Goal: Transaction & Acquisition: Purchase product/service

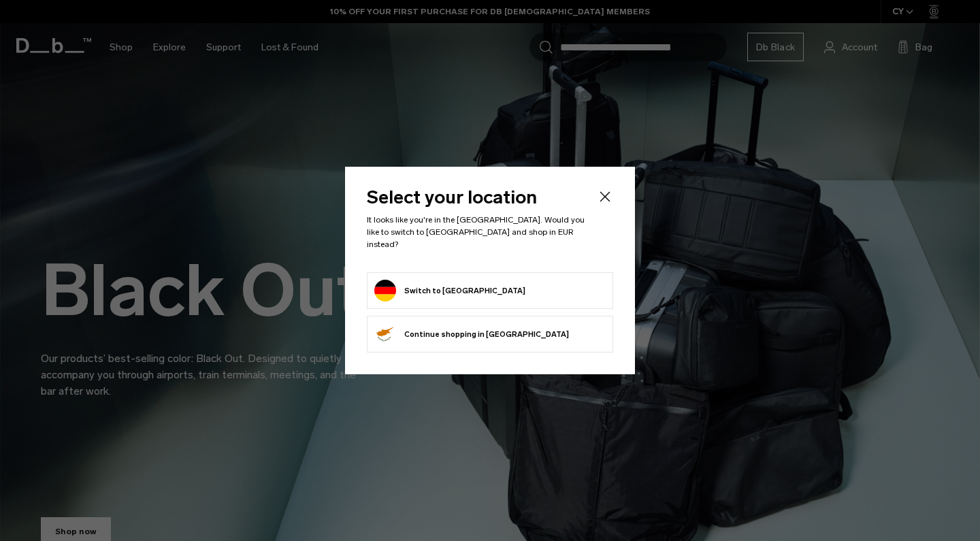
click at [457, 282] on button "Switch to [GEOGRAPHIC_DATA]" at bounding box center [449, 291] width 151 height 22
click at [410, 283] on button "Switch to [GEOGRAPHIC_DATA]" at bounding box center [449, 291] width 151 height 22
click at [427, 281] on button "Switch to [GEOGRAPHIC_DATA]" at bounding box center [449, 291] width 151 height 22
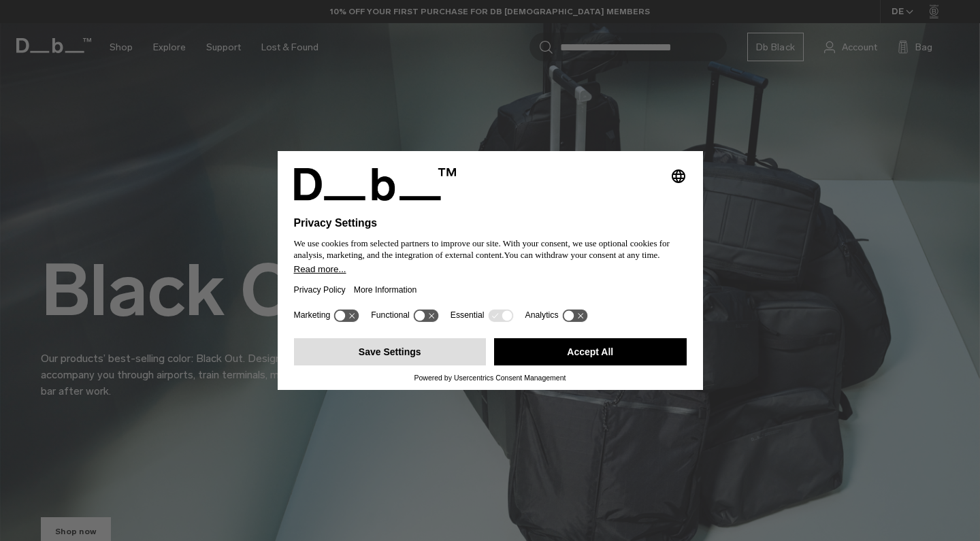
click at [381, 361] on button "Save Settings" at bounding box center [390, 351] width 193 height 27
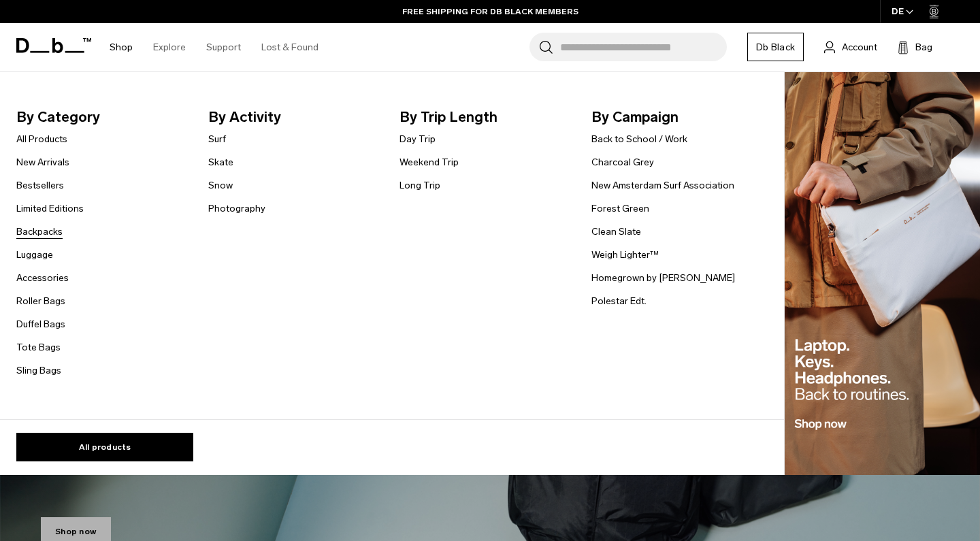
click at [36, 232] on link "Backpacks" at bounding box center [39, 232] width 46 height 14
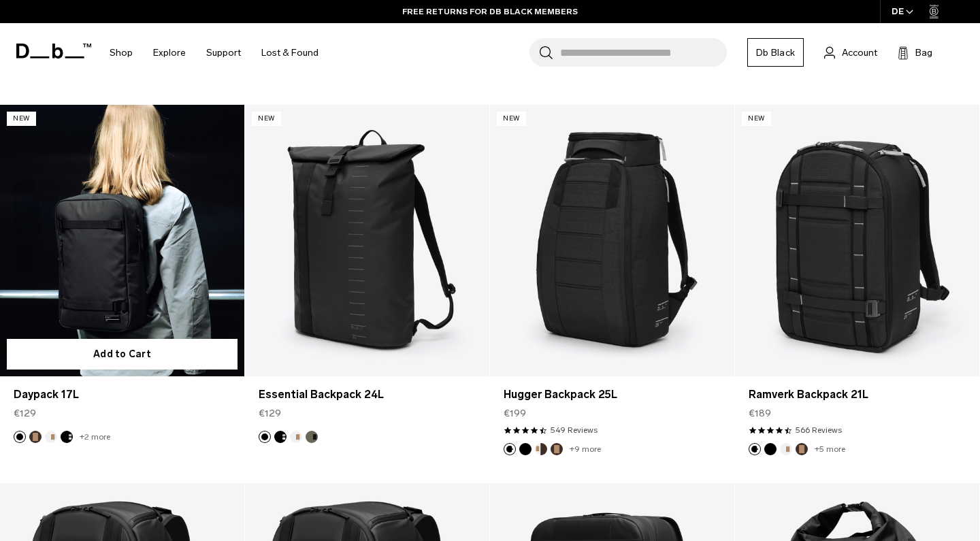
scroll to position [1370, 0]
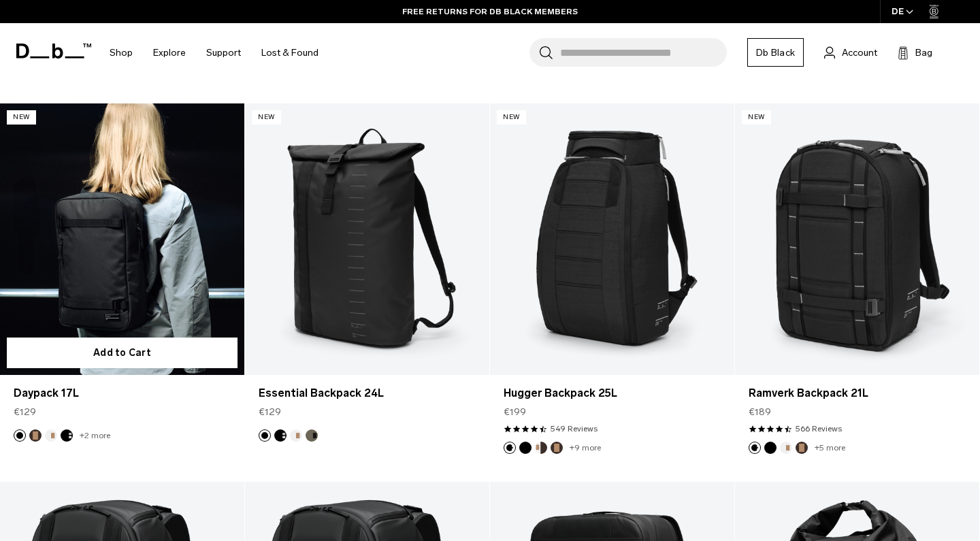
click at [63, 225] on link "Daypack 17L" at bounding box center [122, 239] width 244 height 272
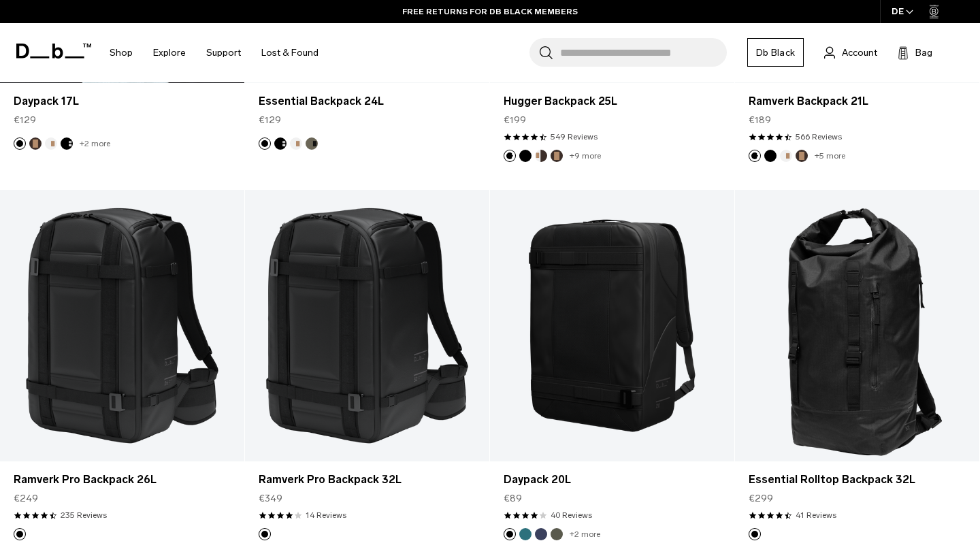
scroll to position [1663, 0]
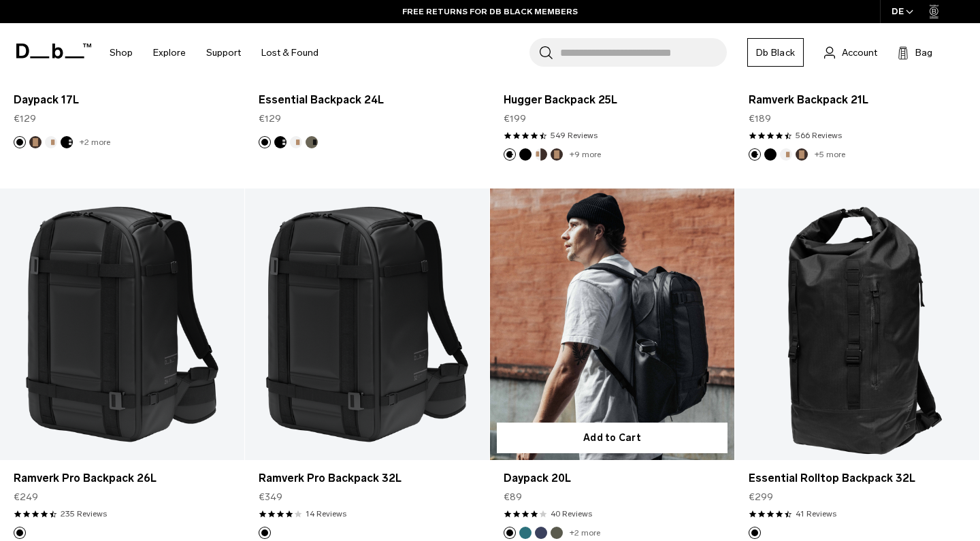
click at [566, 313] on link "Daypack 20L" at bounding box center [612, 325] width 244 height 272
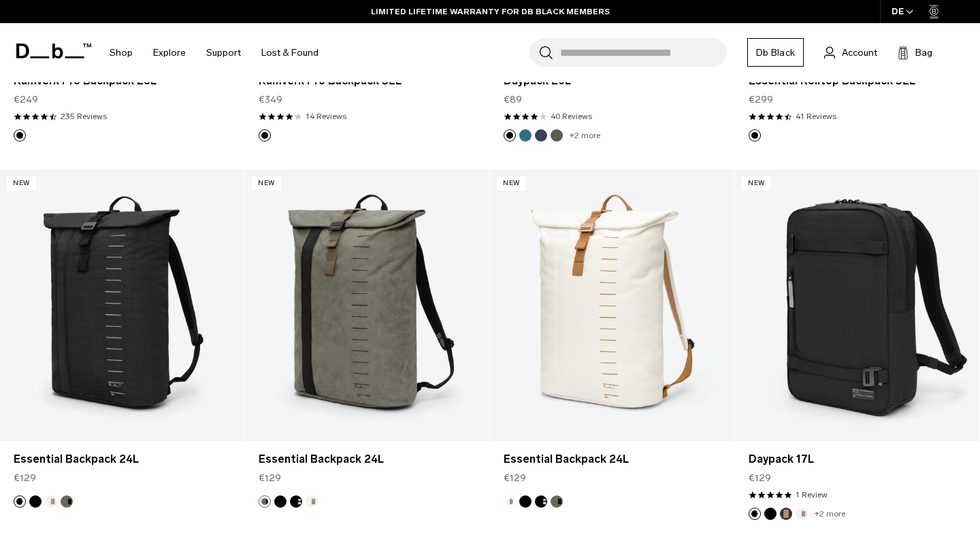
scroll to position [2076, 0]
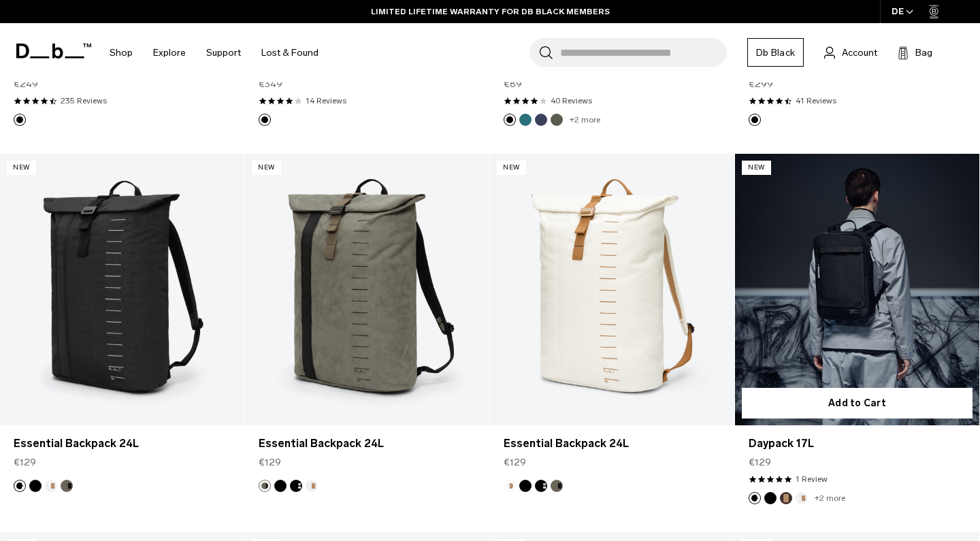
click at [917, 304] on link "Daypack 17L" at bounding box center [857, 290] width 244 height 272
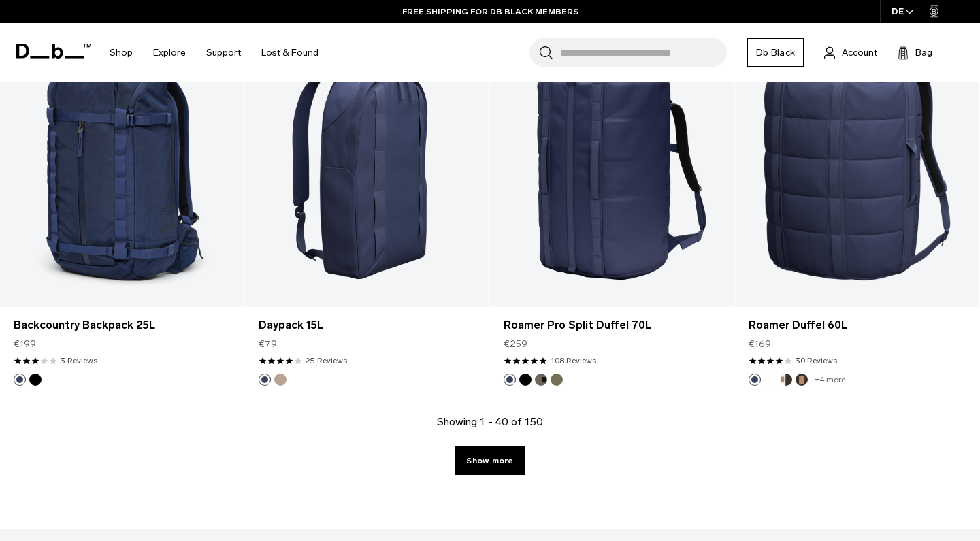
scroll to position [3787, 0]
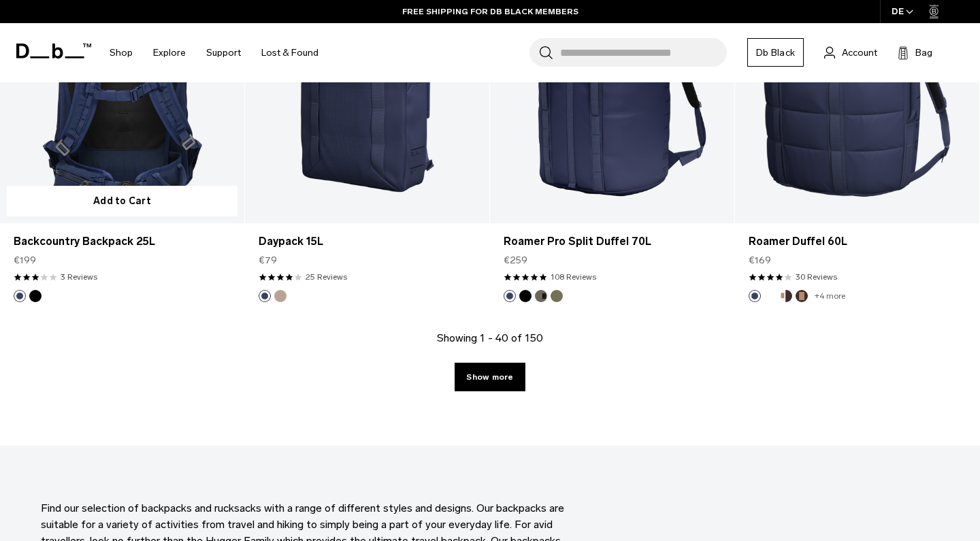
click at [96, 114] on link "Backcountry Backpack 25L" at bounding box center [122, 88] width 244 height 272
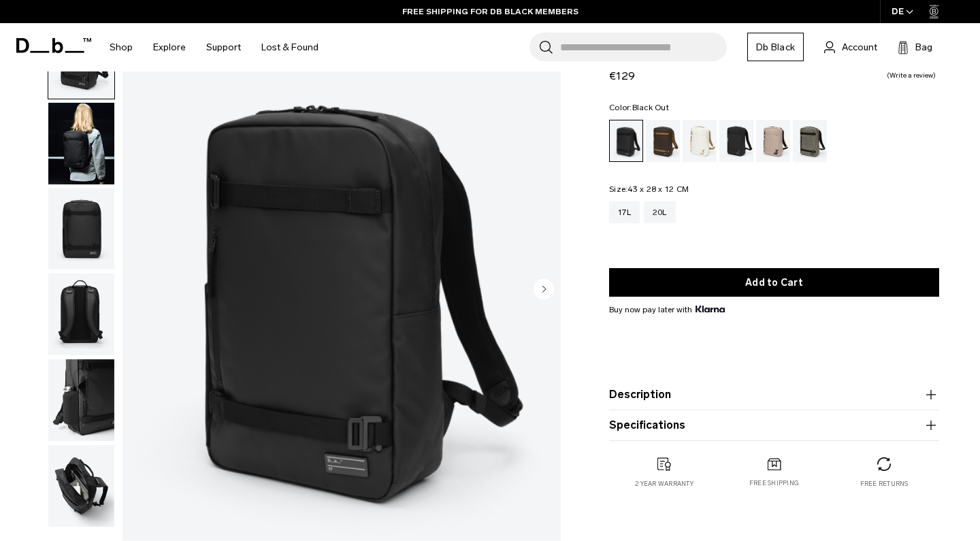
scroll to position [93, 0]
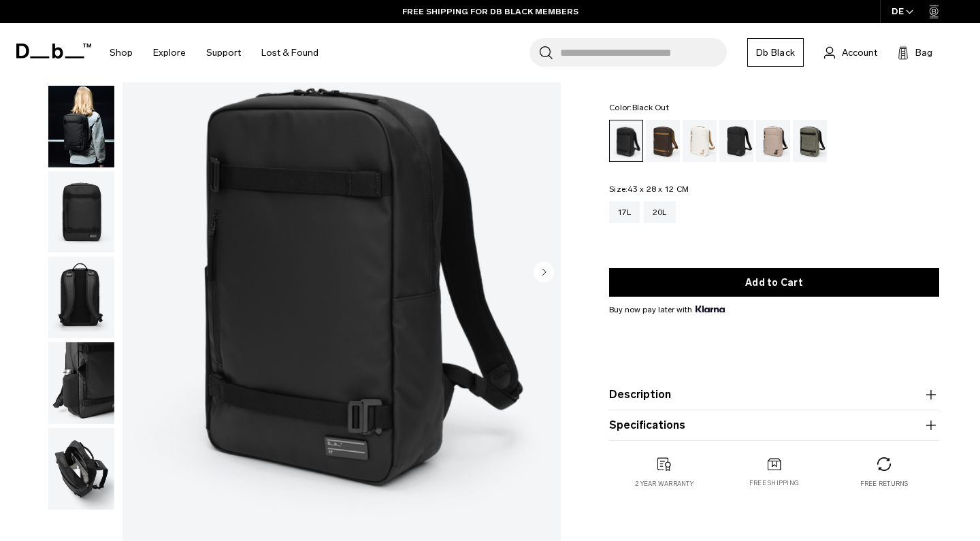
click at [545, 272] on icon "Next slide" at bounding box center [544, 272] width 3 height 6
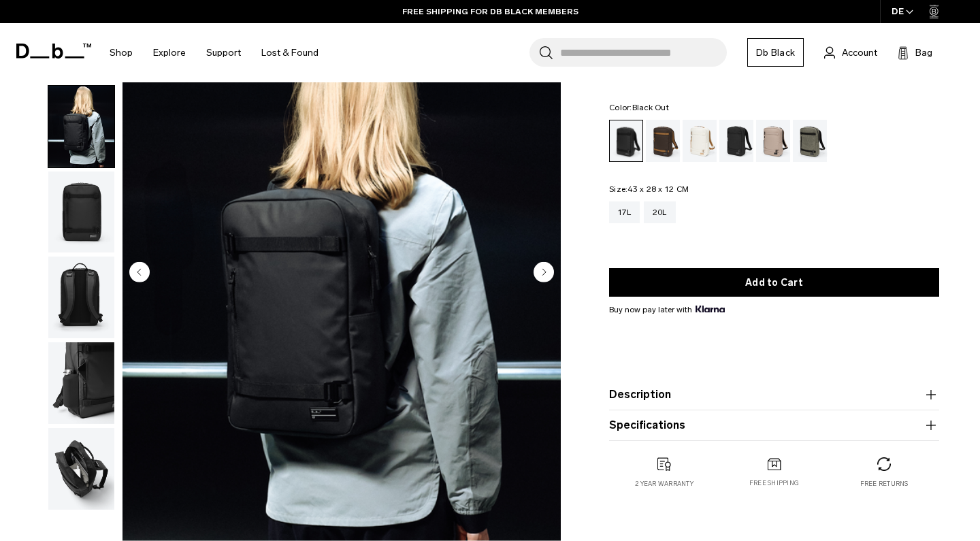
click at [545, 272] on icon "Next slide" at bounding box center [544, 272] width 3 height 6
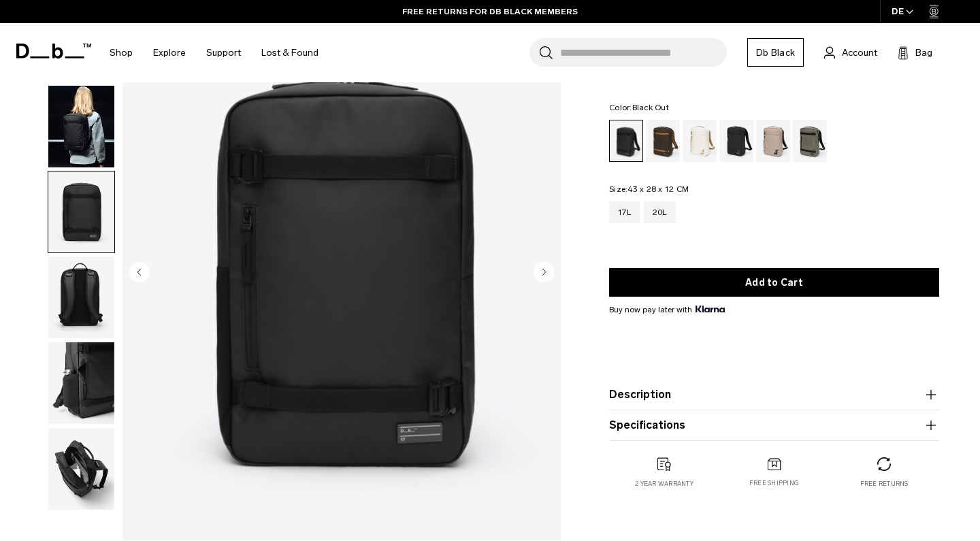
click at [545, 272] on icon "Next slide" at bounding box center [544, 272] width 3 height 6
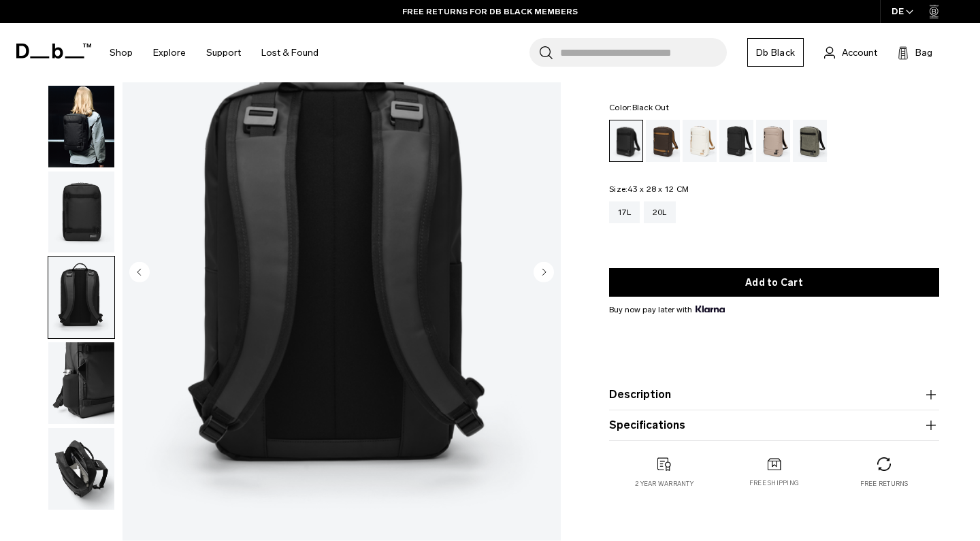
click at [545, 272] on icon "Next slide" at bounding box center [544, 272] width 3 height 6
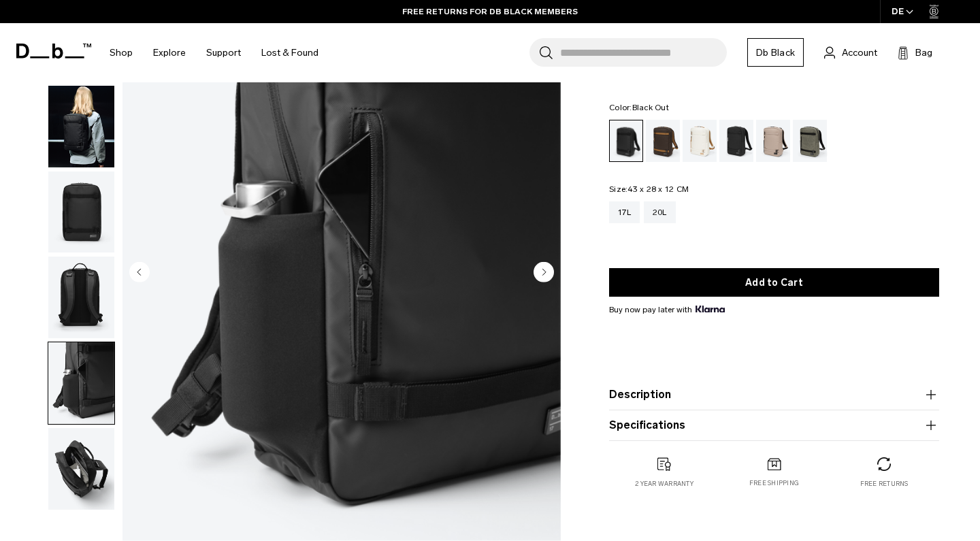
click at [545, 272] on icon "Next slide" at bounding box center [544, 272] width 3 height 6
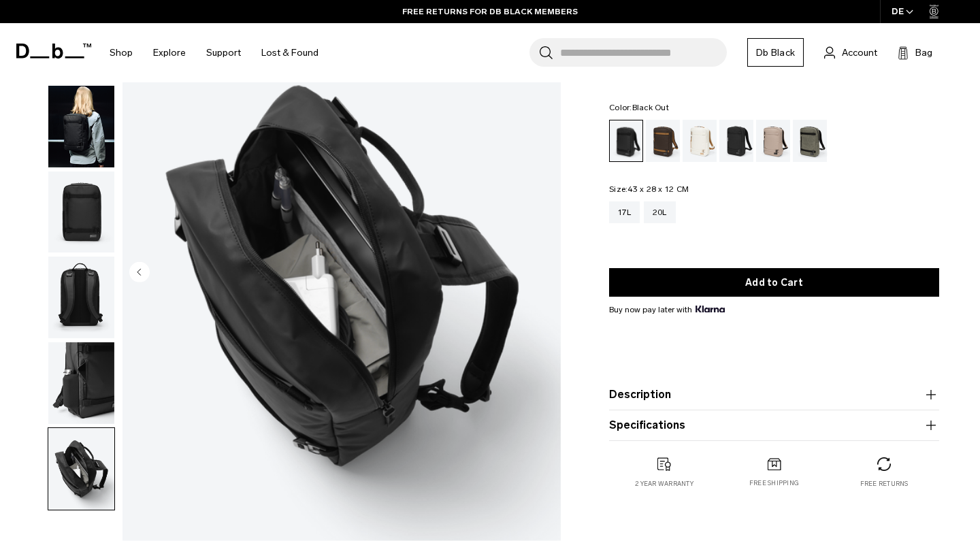
click at [545, 272] on img "6 / 6" at bounding box center [342, 272] width 438 height 547
click at [733, 137] on div "Charcoal Grey" at bounding box center [736, 141] width 35 height 42
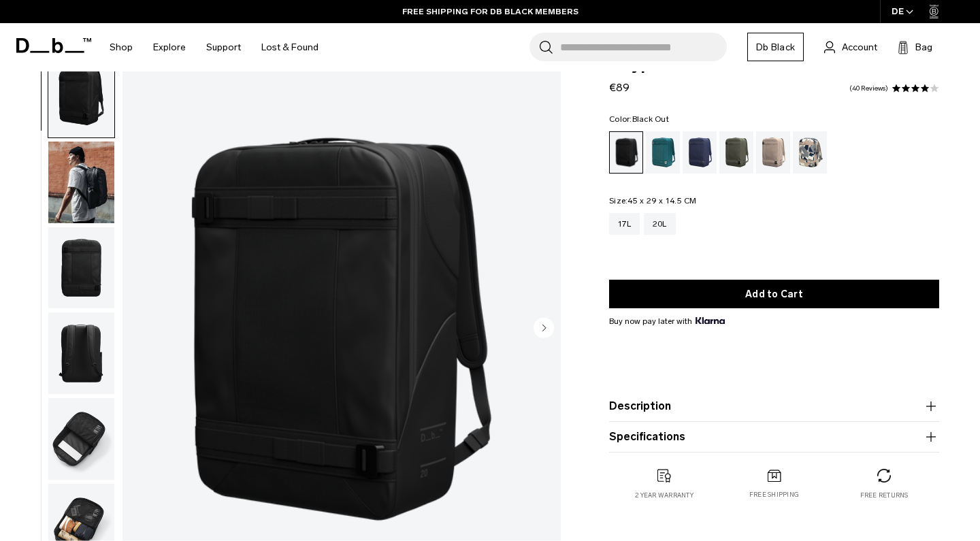
scroll to position [43, 0]
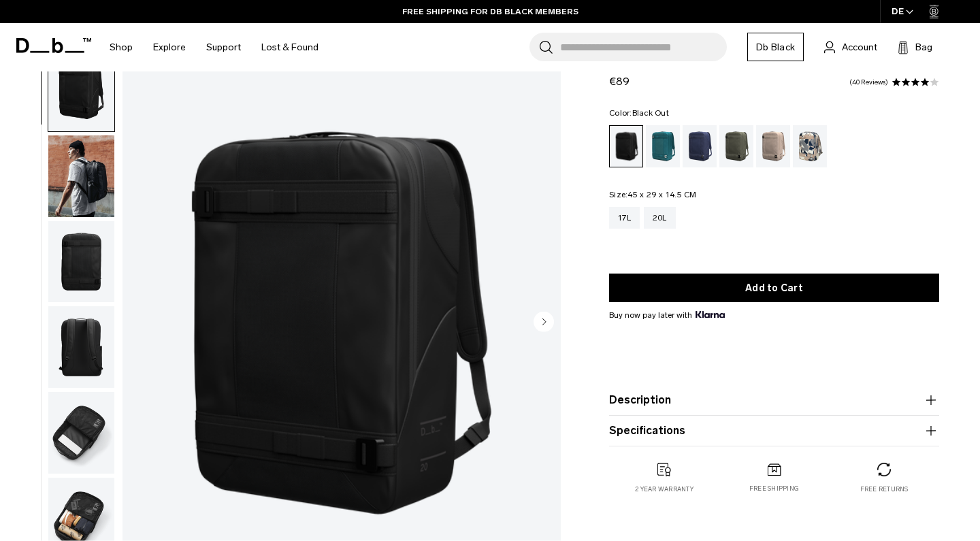
click at [543, 321] on icon "Next slide" at bounding box center [544, 322] width 3 height 6
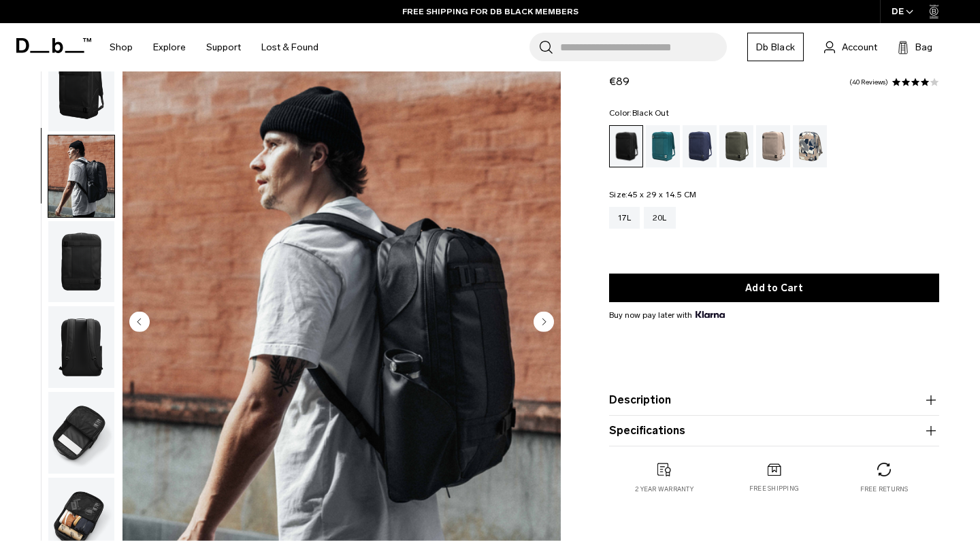
scroll to position [53, 0]
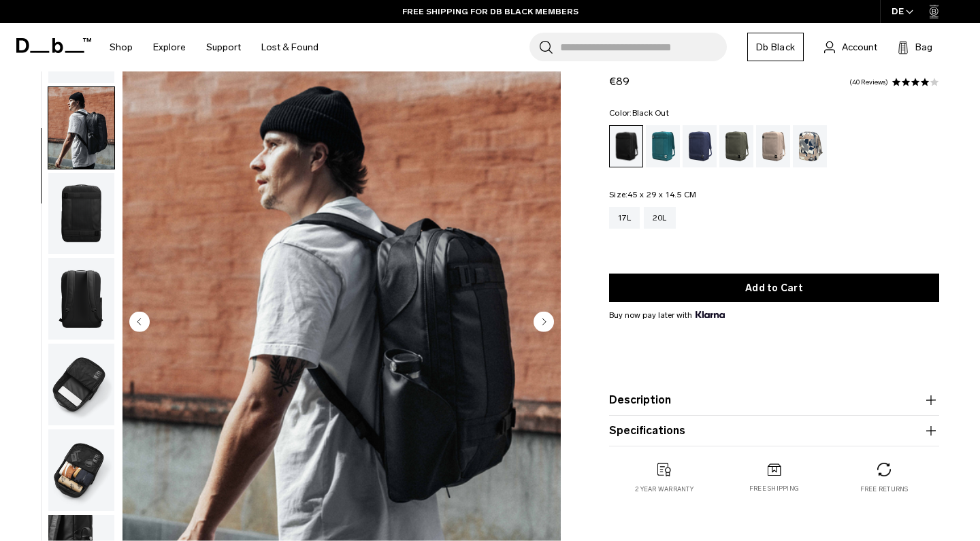
click at [543, 321] on icon "Next slide" at bounding box center [544, 322] width 3 height 6
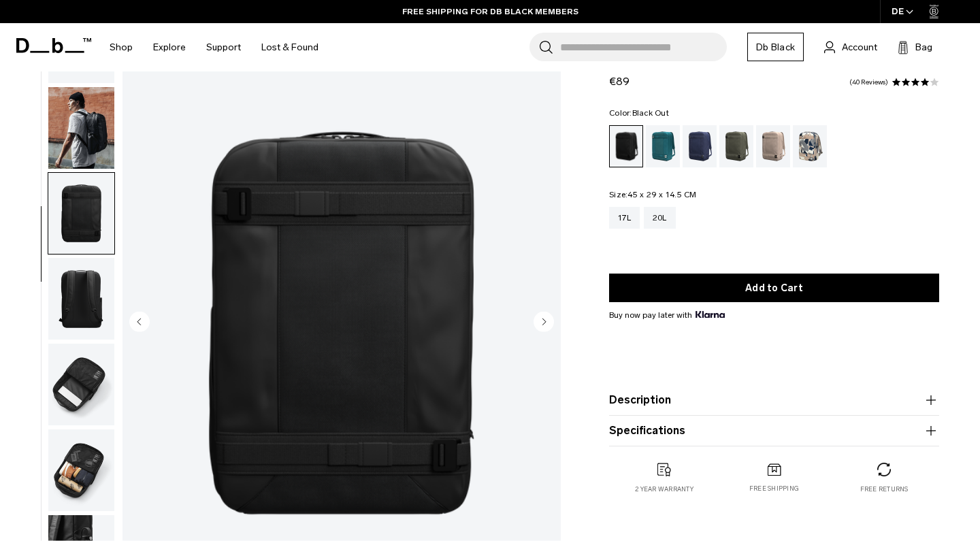
click at [543, 321] on icon "Next slide" at bounding box center [544, 322] width 3 height 6
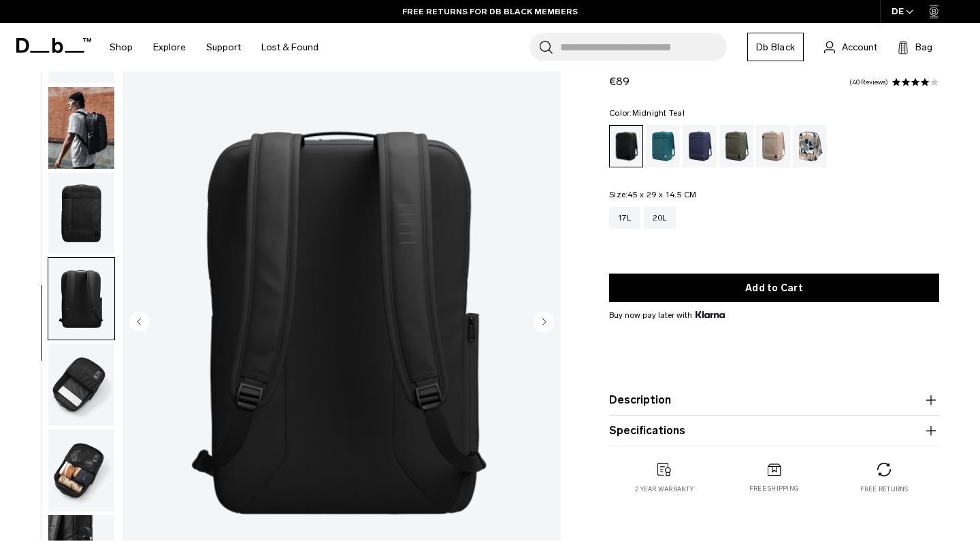
click at [660, 138] on div "Midnight Teal" at bounding box center [663, 146] width 35 height 42
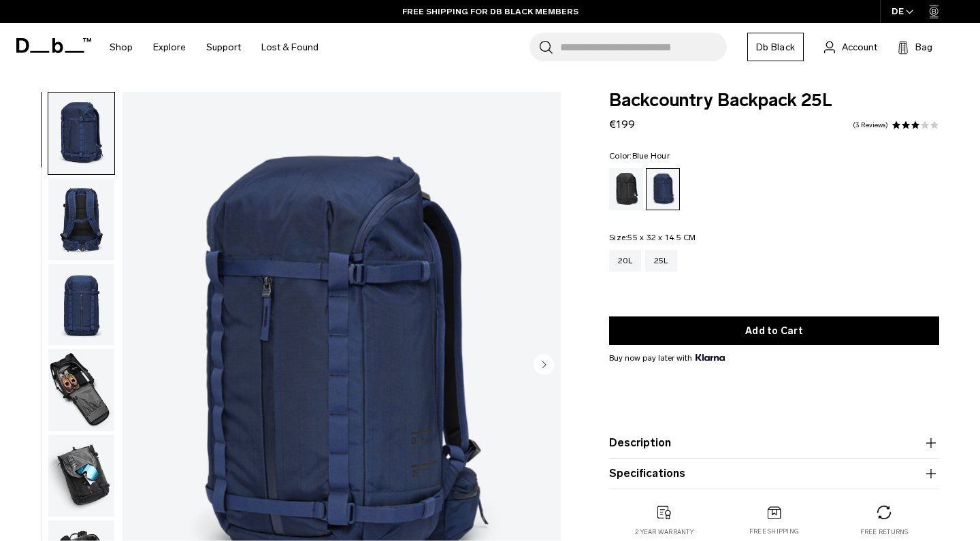
click at [546, 364] on icon "Next slide" at bounding box center [544, 364] width 3 height 6
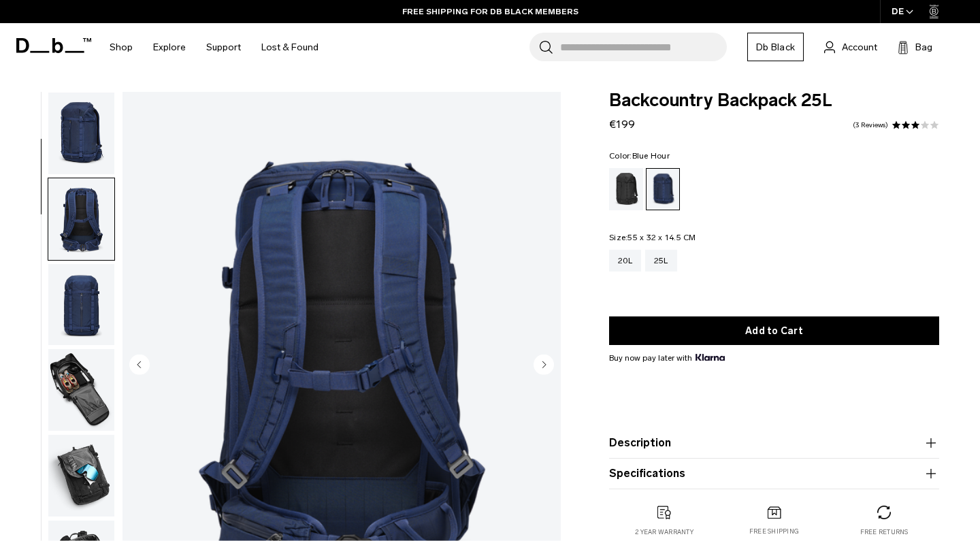
scroll to position [86, 0]
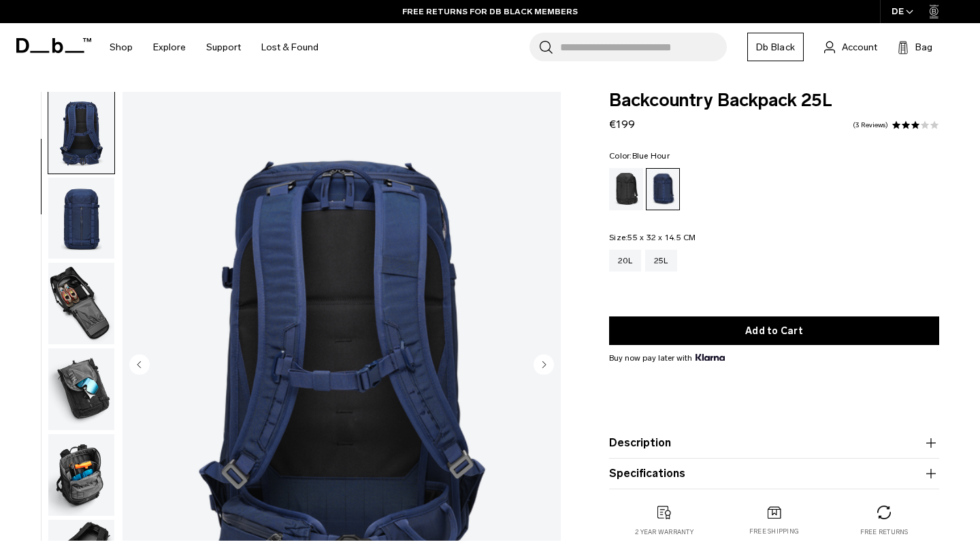
click at [546, 364] on icon "Next slide" at bounding box center [544, 364] width 3 height 6
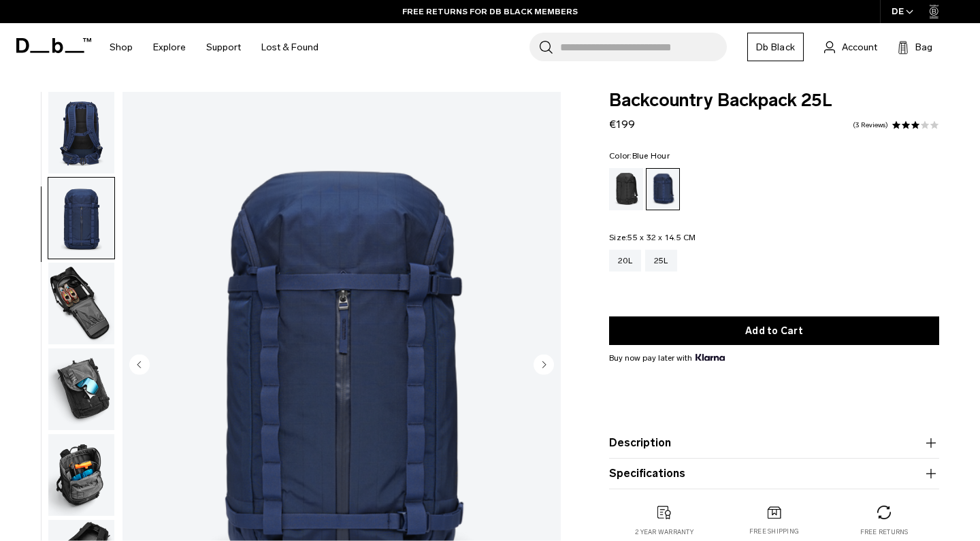
scroll to position [172, 0]
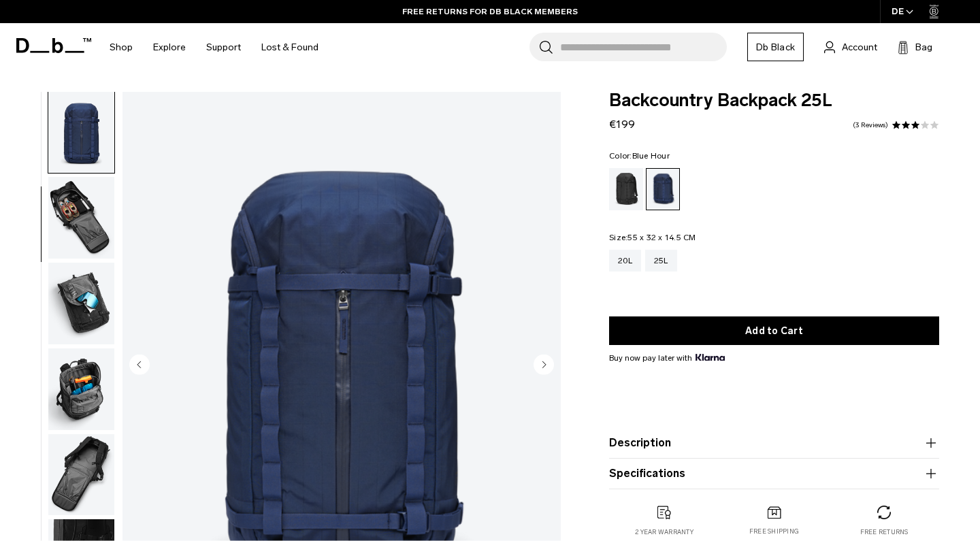
click at [546, 364] on icon "Next slide" at bounding box center [544, 364] width 3 height 6
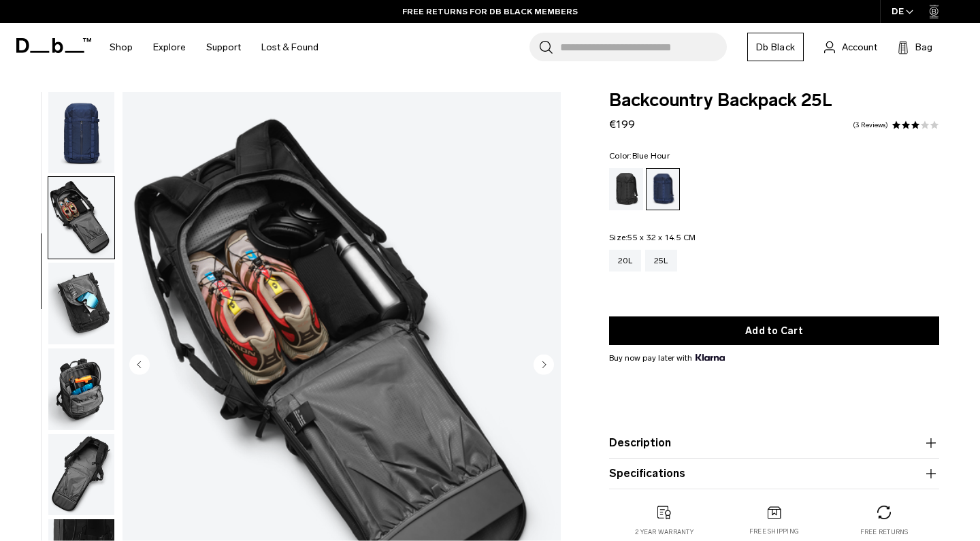
scroll to position [259, 0]
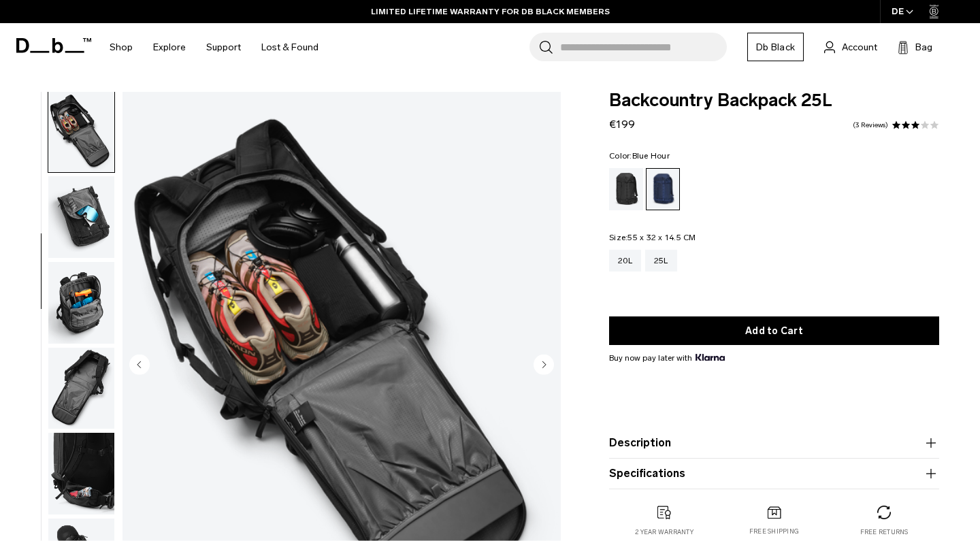
click at [546, 364] on icon "Next slide" at bounding box center [544, 364] width 3 height 6
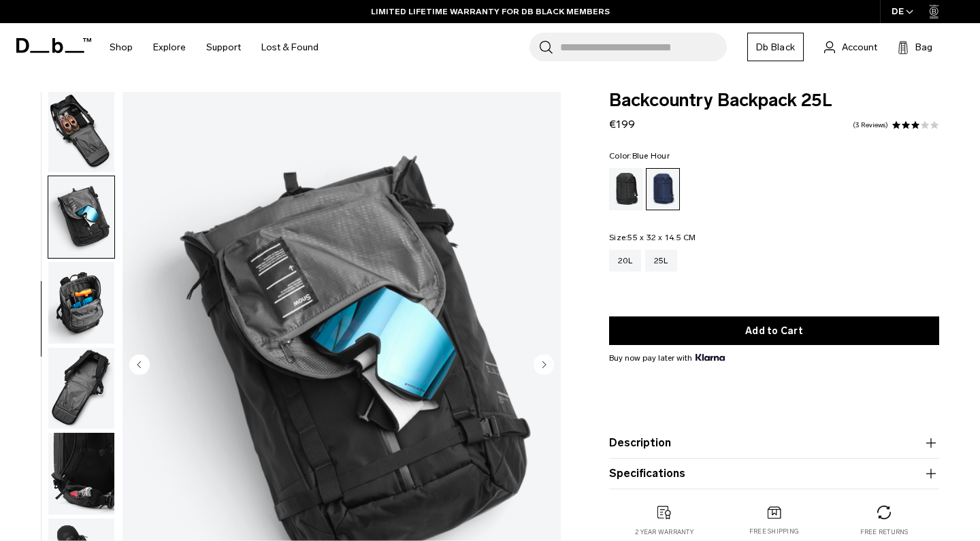
scroll to position [345, 0]
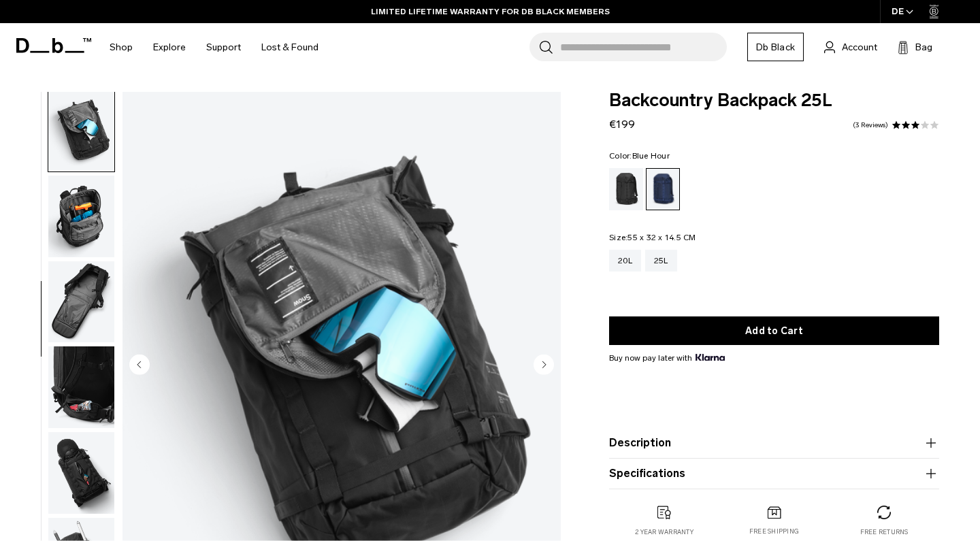
click at [546, 364] on icon "Next slide" at bounding box center [544, 364] width 3 height 6
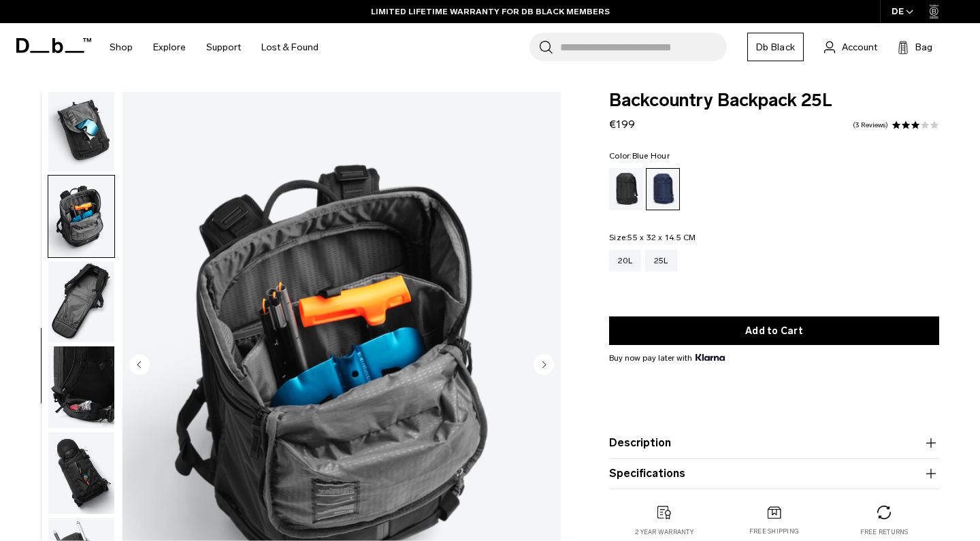
scroll to position [398, 0]
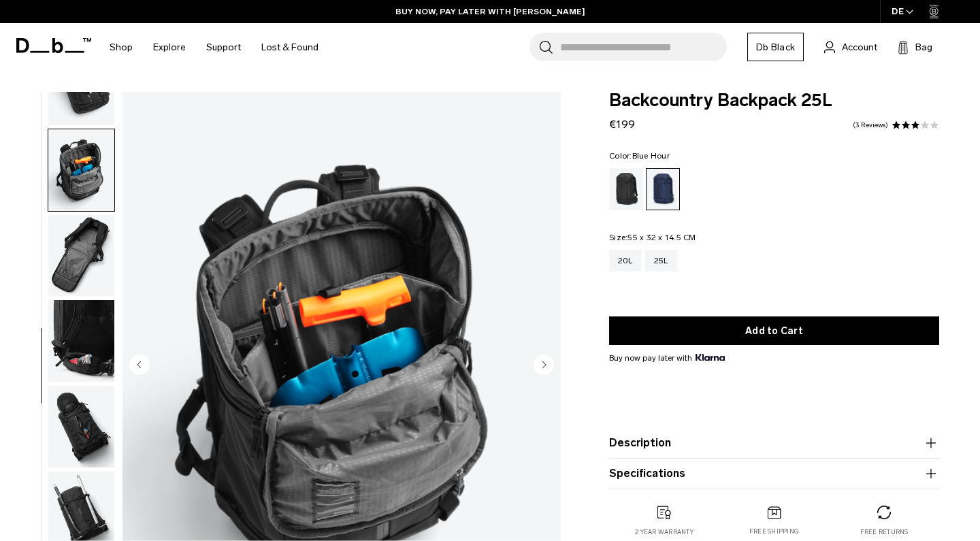
click at [546, 364] on icon "Next slide" at bounding box center [544, 364] width 3 height 6
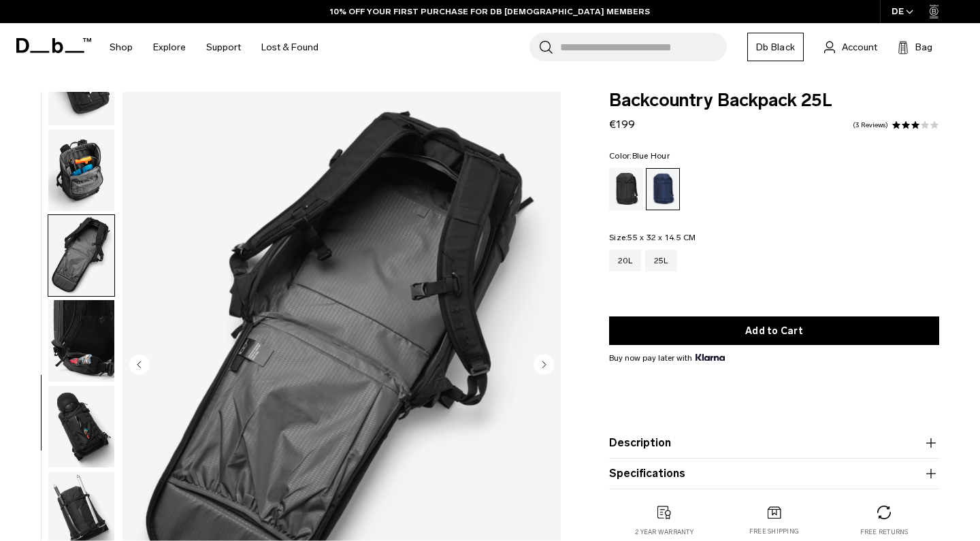
click at [546, 364] on icon "Next slide" at bounding box center [544, 364] width 3 height 6
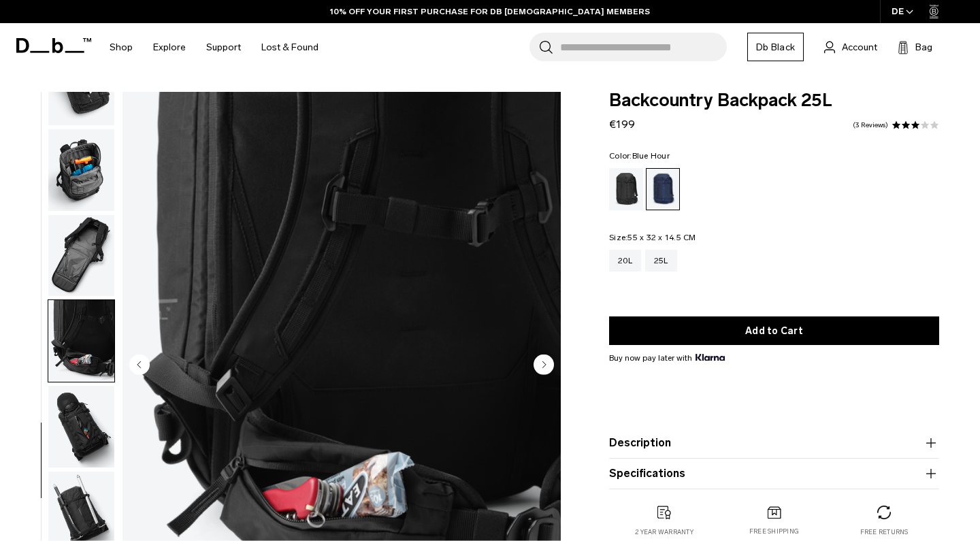
click at [546, 364] on icon "Next slide" at bounding box center [544, 364] width 3 height 6
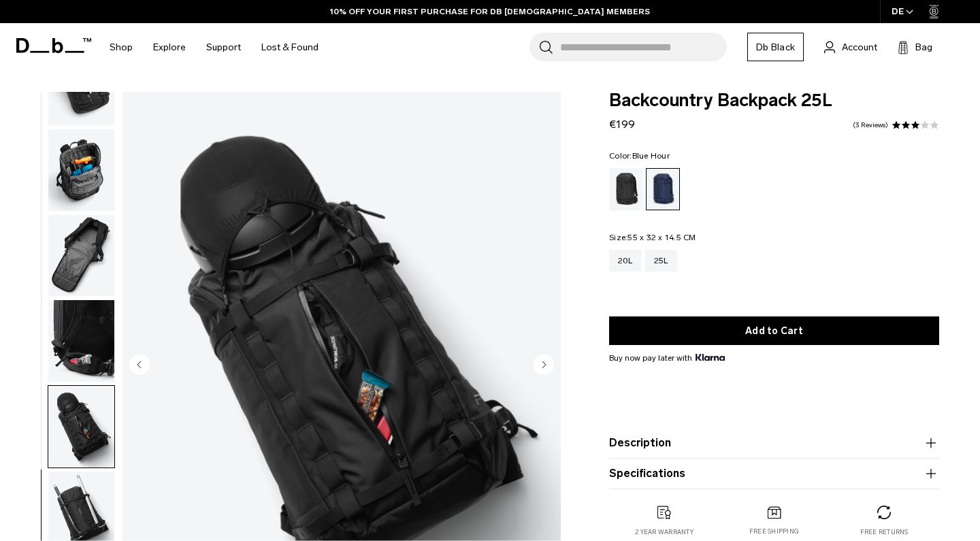
click at [546, 364] on icon "Next slide" at bounding box center [544, 364] width 3 height 6
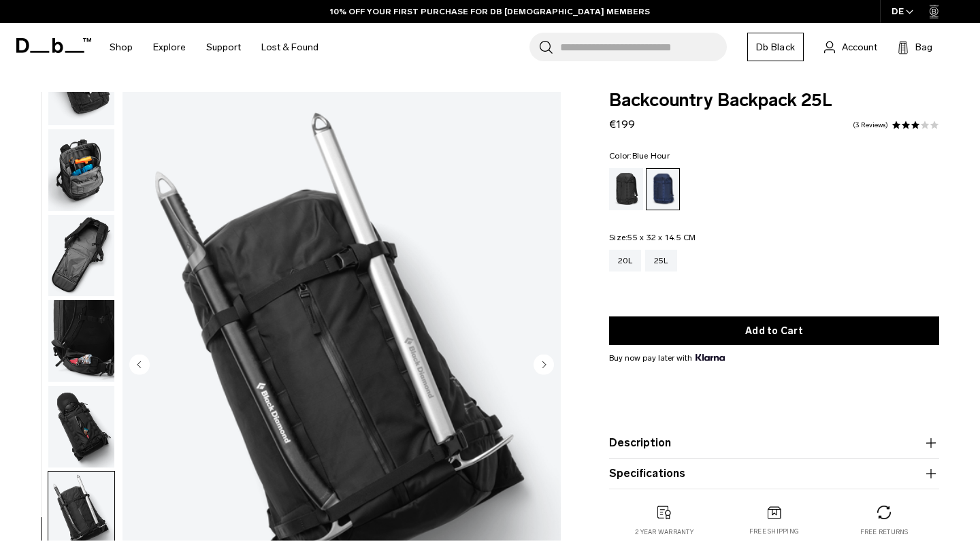
click at [546, 364] on icon "Next slide" at bounding box center [544, 364] width 3 height 6
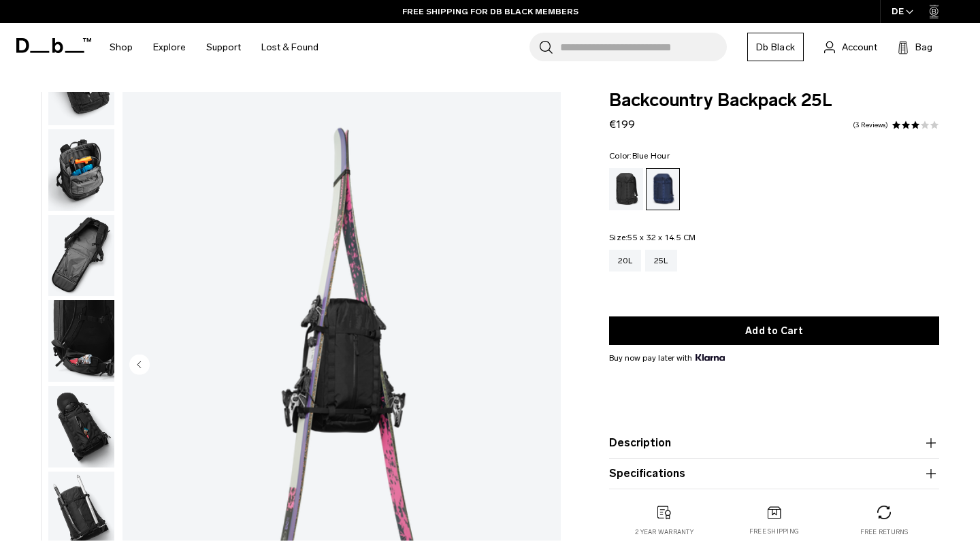
click at [546, 364] on img "11 / 11" at bounding box center [342, 365] width 438 height 547
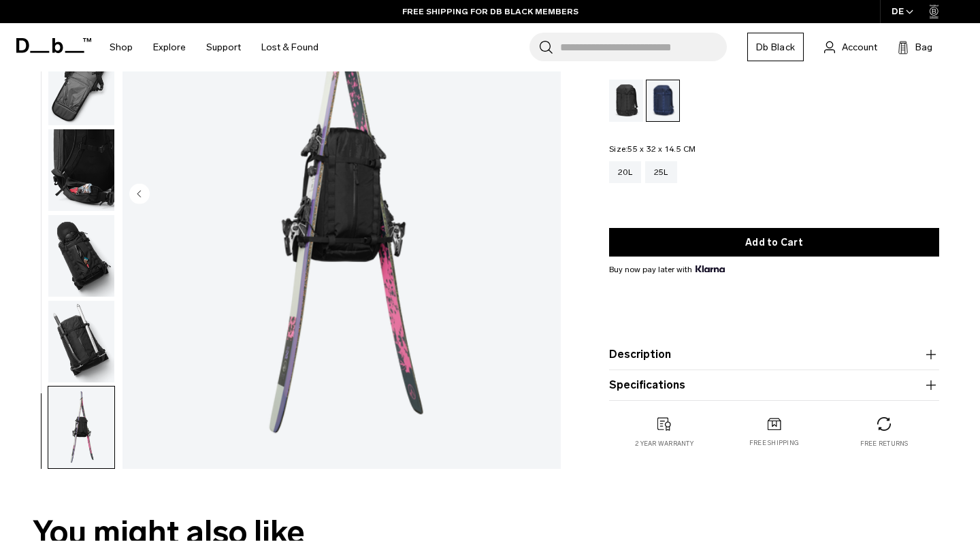
scroll to position [589, 0]
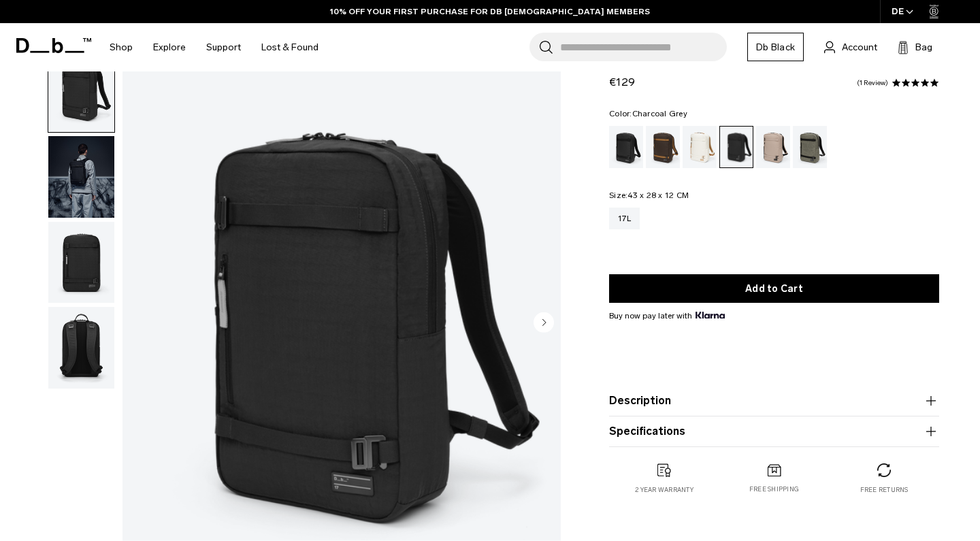
click at [544, 325] on icon "Next slide" at bounding box center [544, 322] width 3 height 6
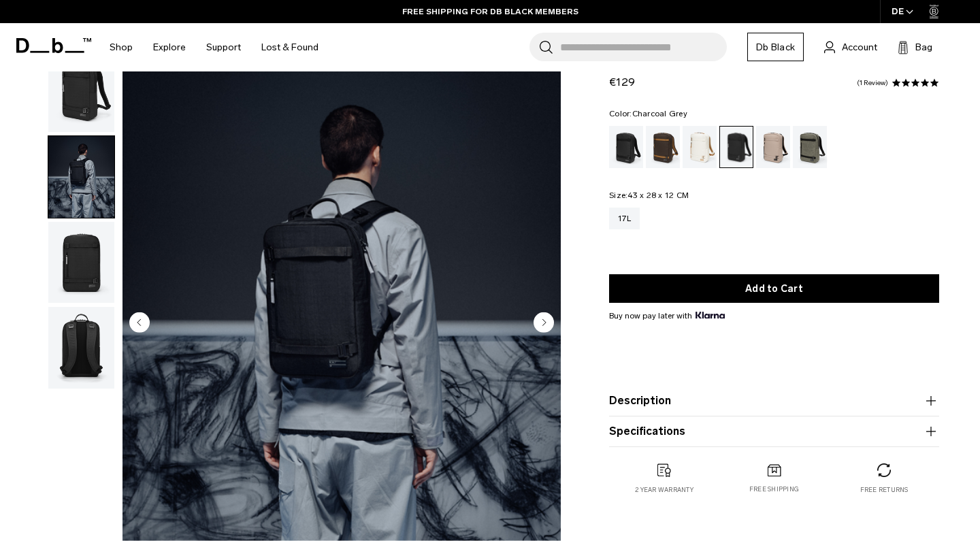
click at [543, 321] on icon "Next slide" at bounding box center [544, 322] width 3 height 6
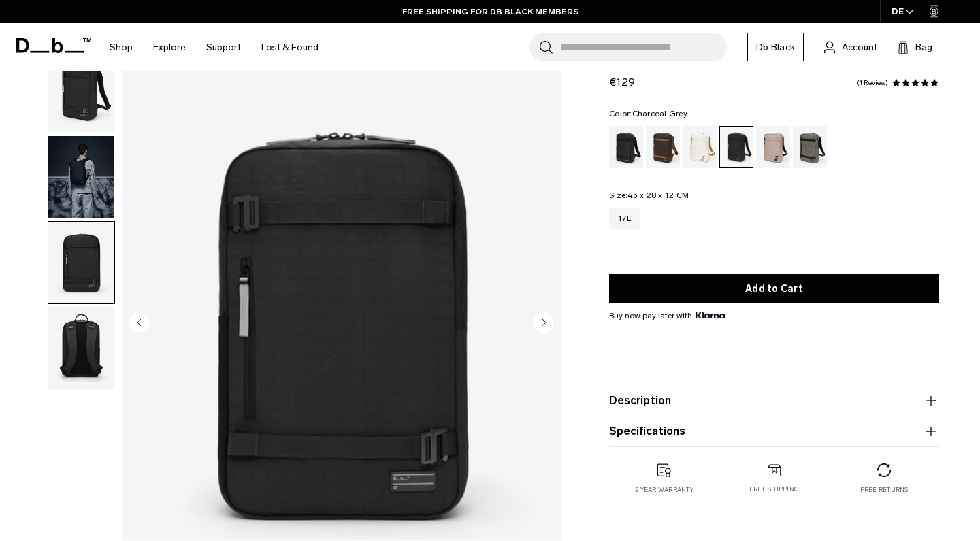
click at [543, 321] on icon "Next slide" at bounding box center [544, 322] width 3 height 6
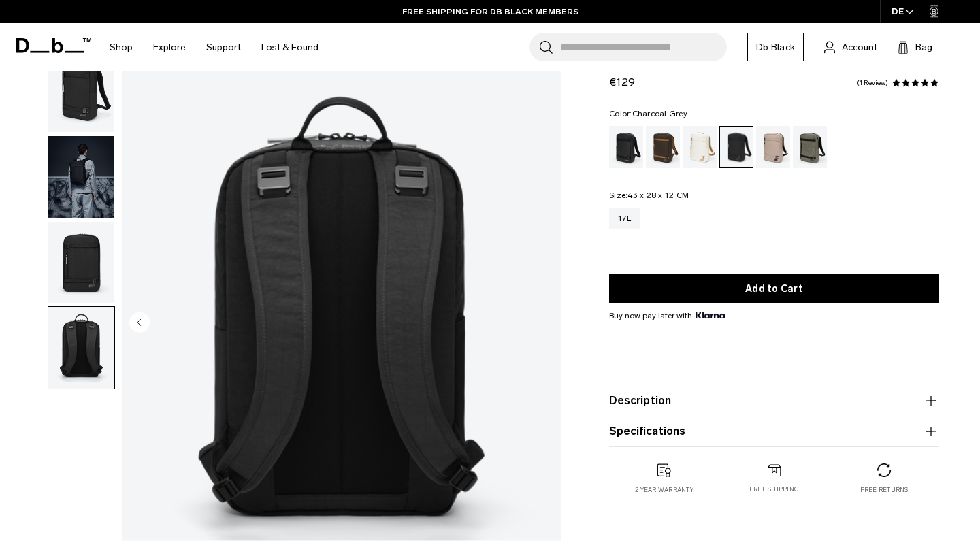
click at [543, 321] on img "4 / 4" at bounding box center [342, 323] width 438 height 547
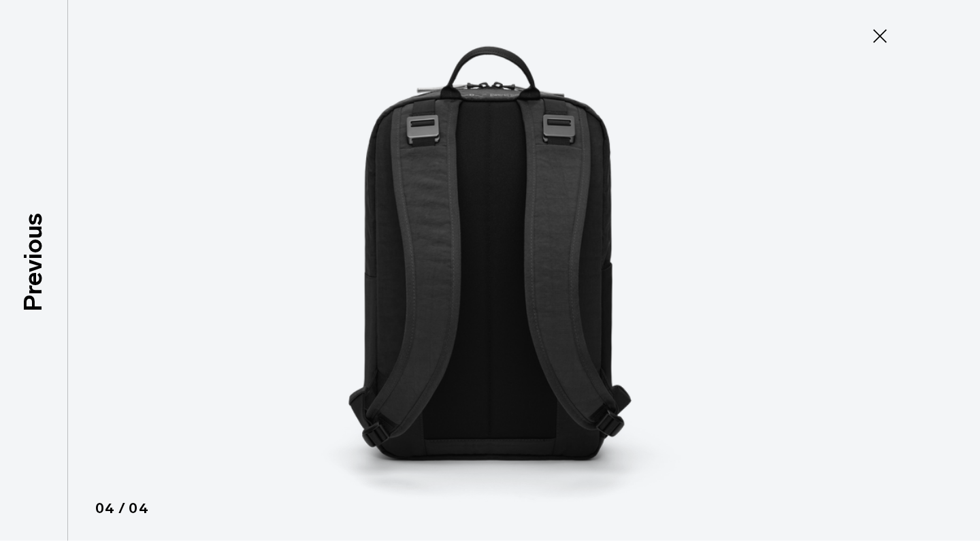
type button "Close"
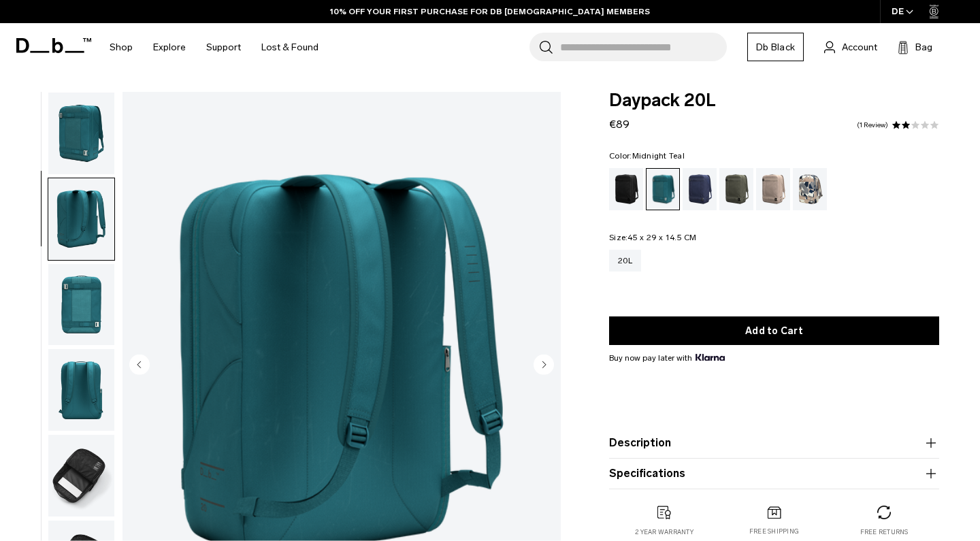
click at [545, 363] on icon "Next slide" at bounding box center [544, 364] width 3 height 6
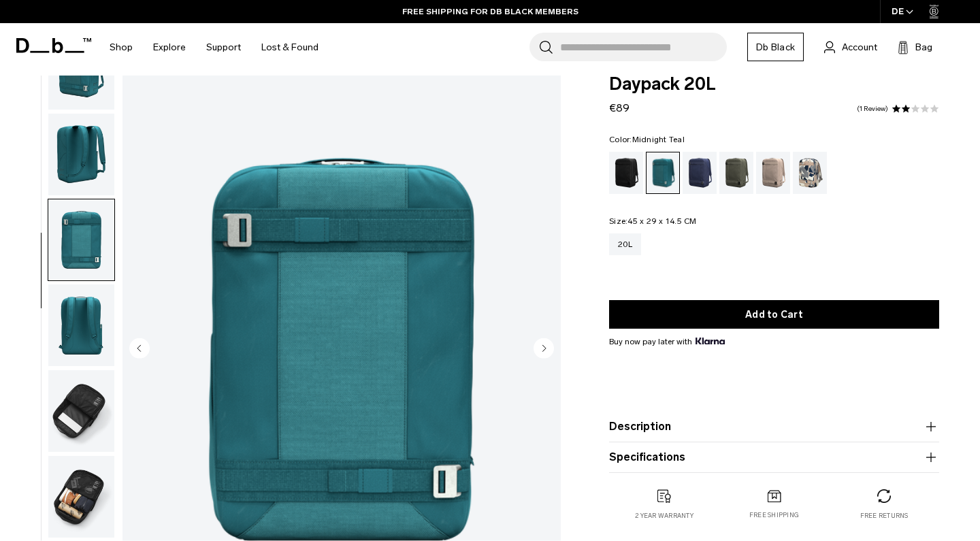
scroll to position [22, 0]
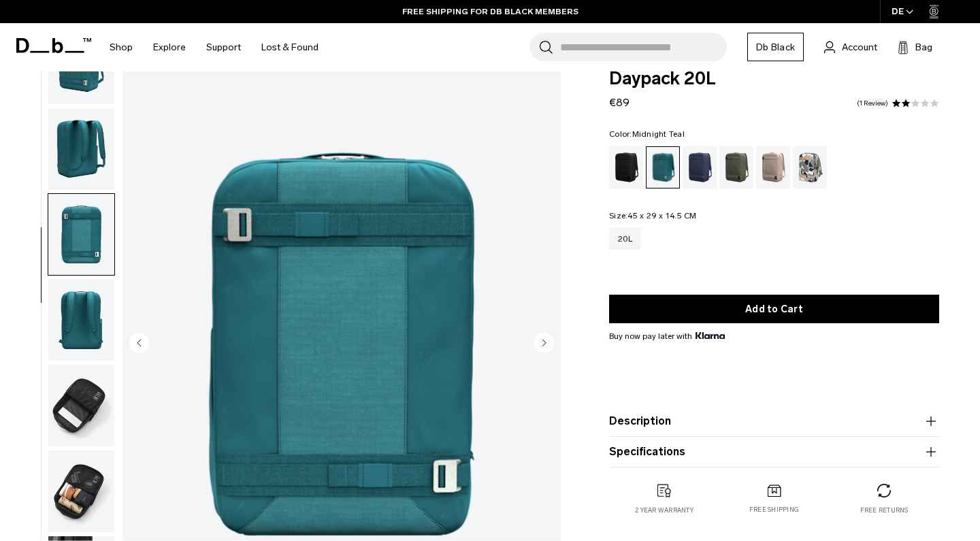
click at [545, 344] on circle "Next slide" at bounding box center [544, 342] width 20 height 20
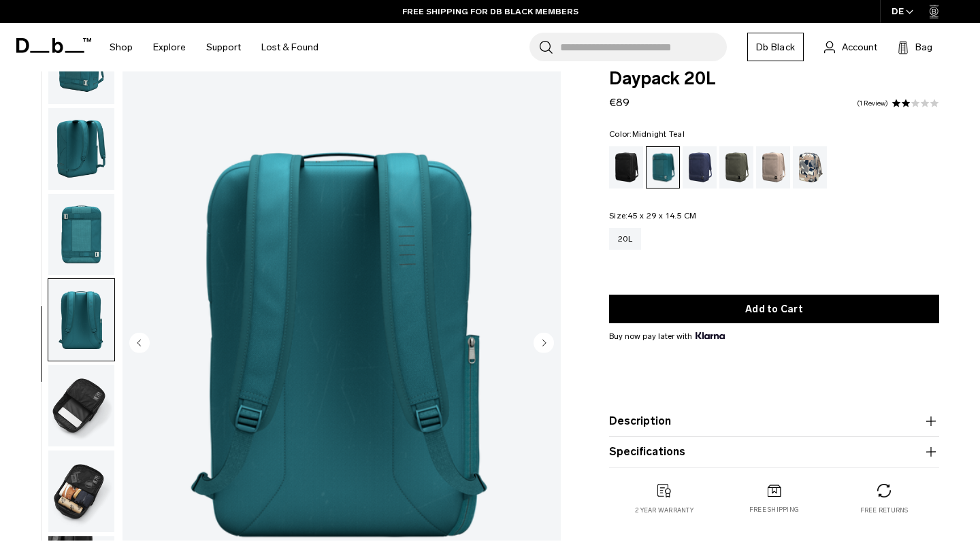
click at [545, 344] on circle "Next slide" at bounding box center [544, 342] width 20 height 20
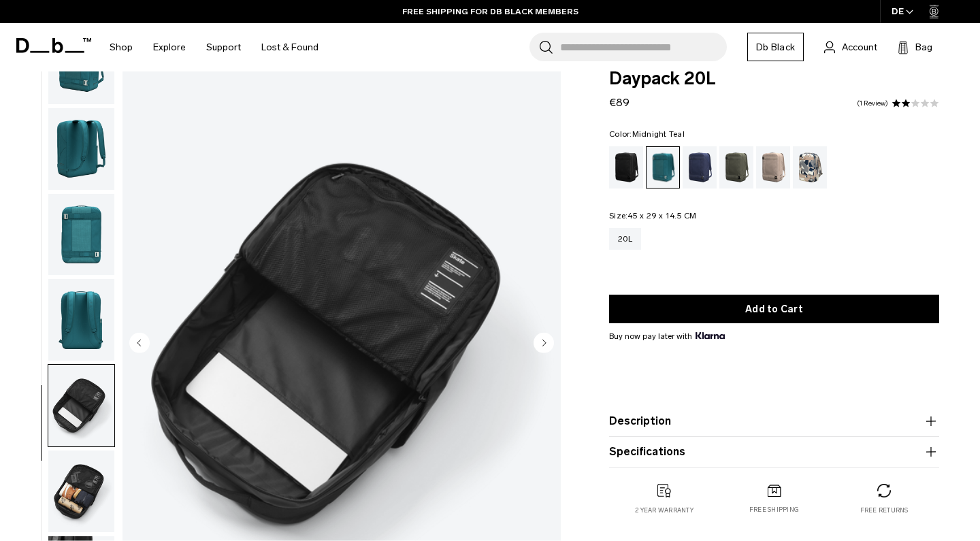
click at [545, 344] on circle "Next slide" at bounding box center [544, 342] width 20 height 20
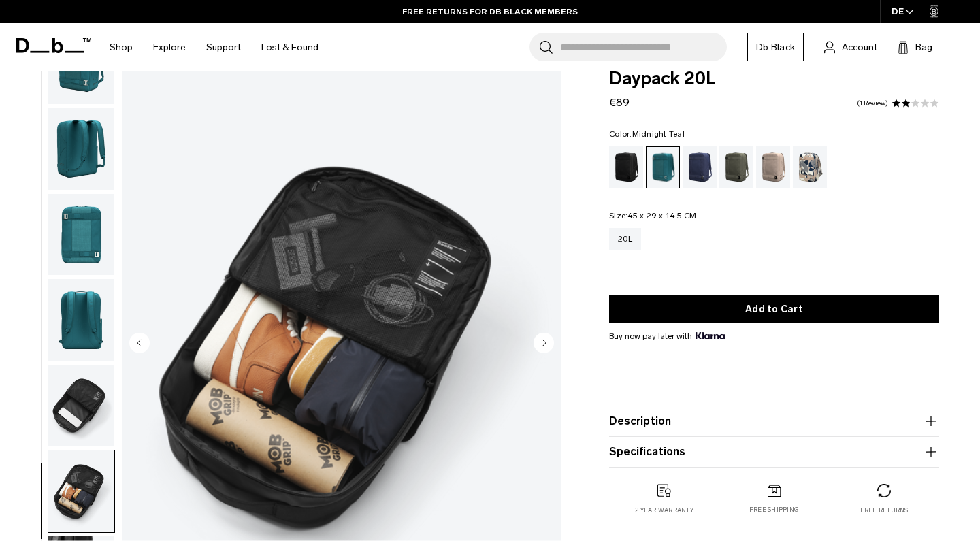
click at [545, 344] on circle "Next slide" at bounding box center [544, 342] width 20 height 20
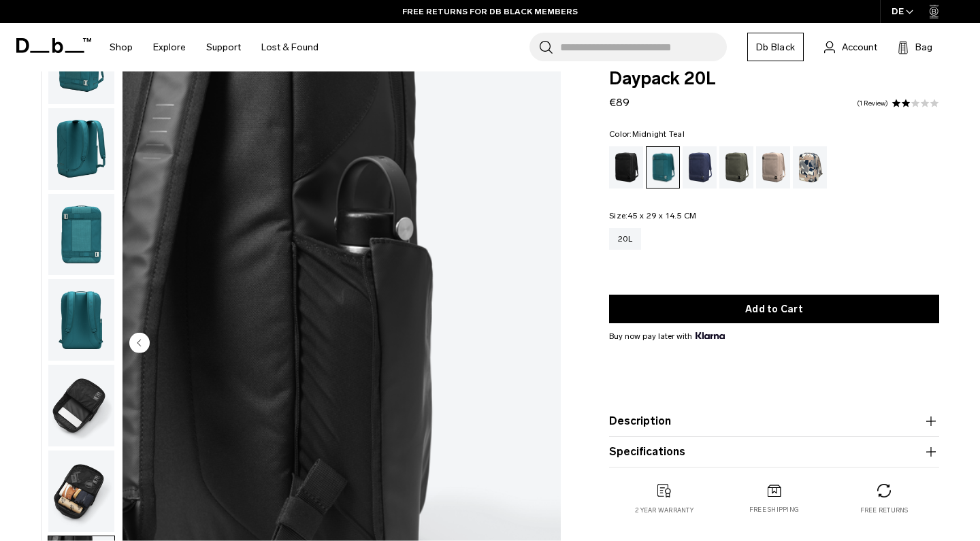
click at [545, 344] on img "7 / 7" at bounding box center [342, 343] width 438 height 547
click at [706, 165] on div "Blue Hour" at bounding box center [700, 167] width 35 height 42
